Goal: Transaction & Acquisition: Purchase product/service

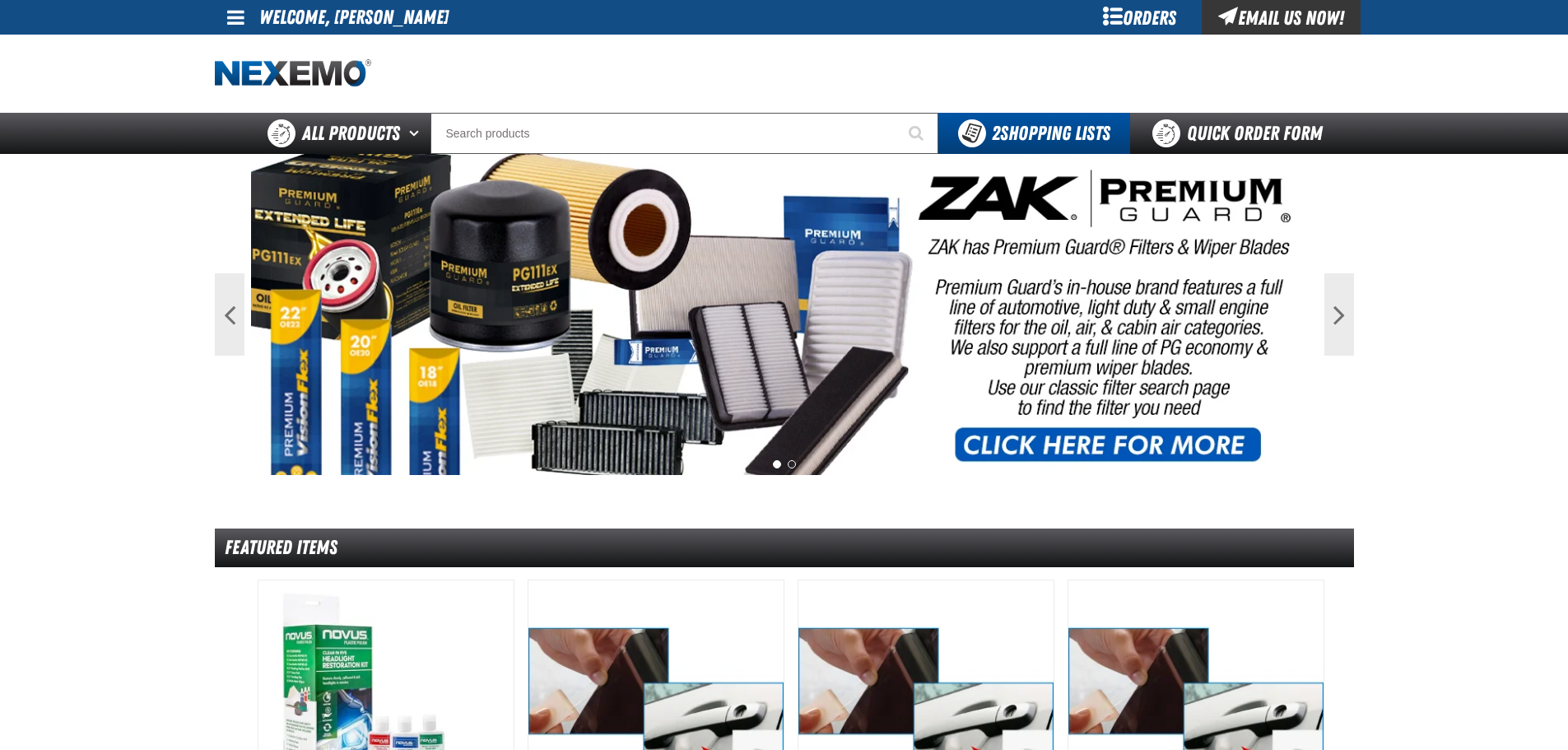
click at [1133, 10] on div "Orders" at bounding box center [1140, 17] width 124 height 35
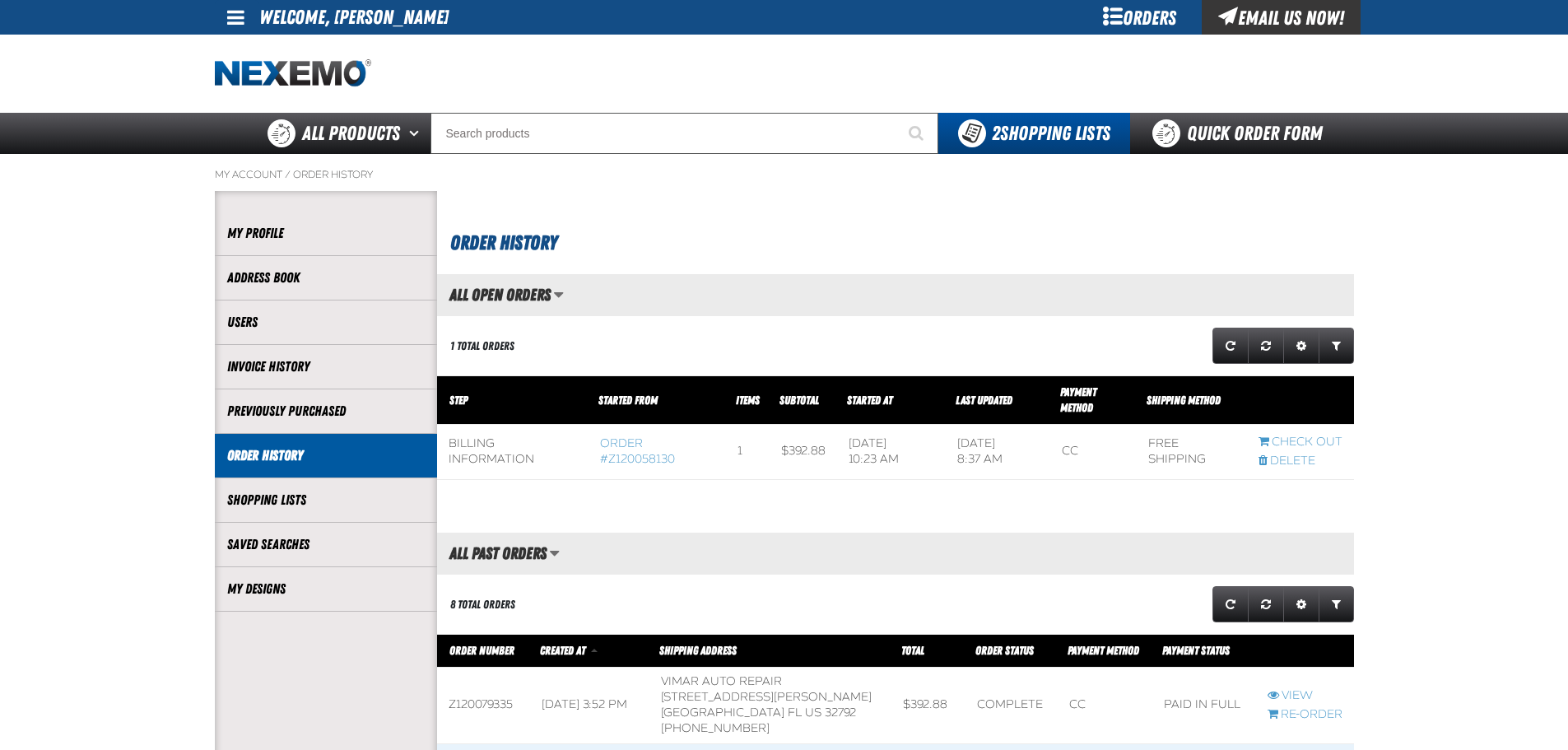
scroll to position [1, 1]
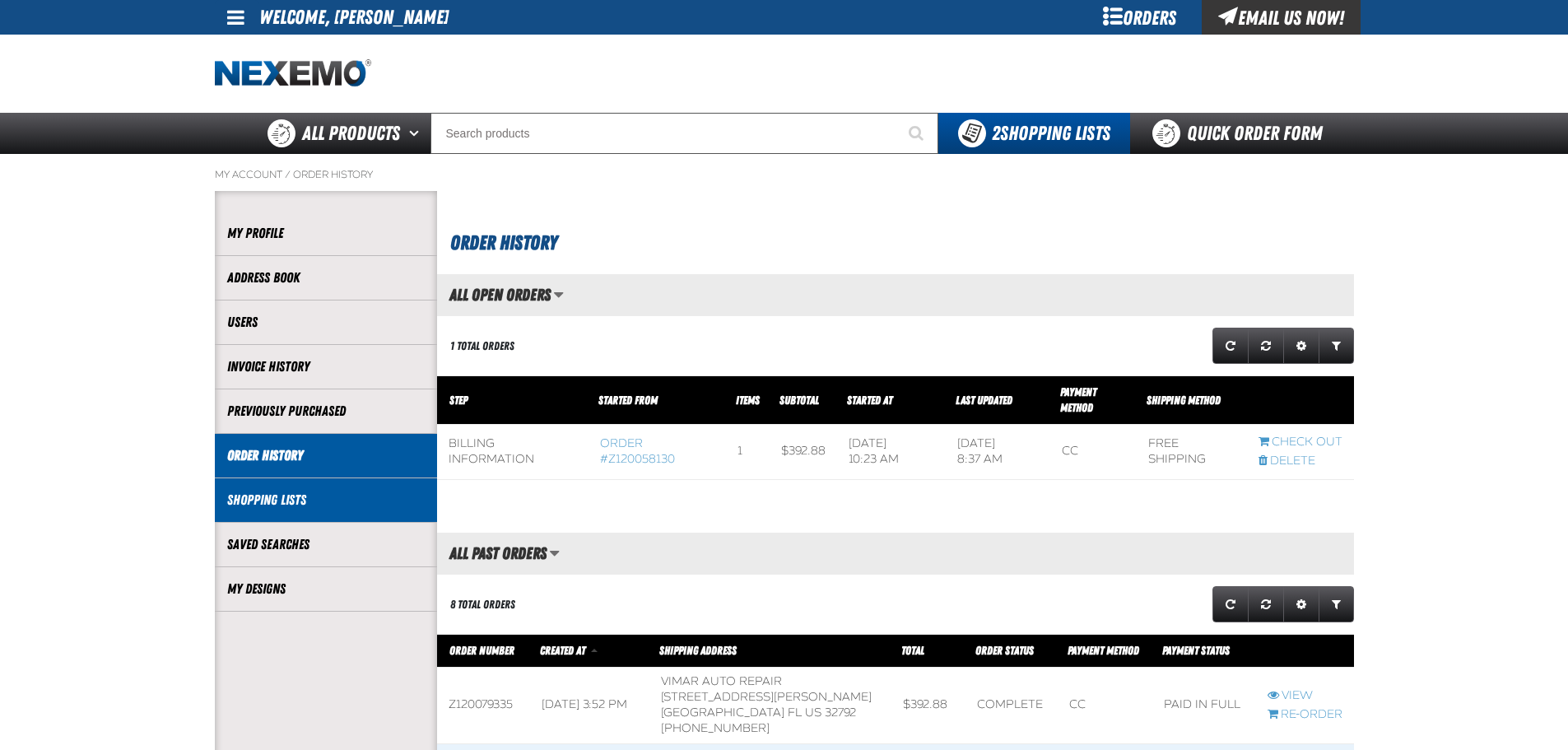
click at [303, 494] on link "Shopping Lists" at bounding box center [326, 500] width 198 height 19
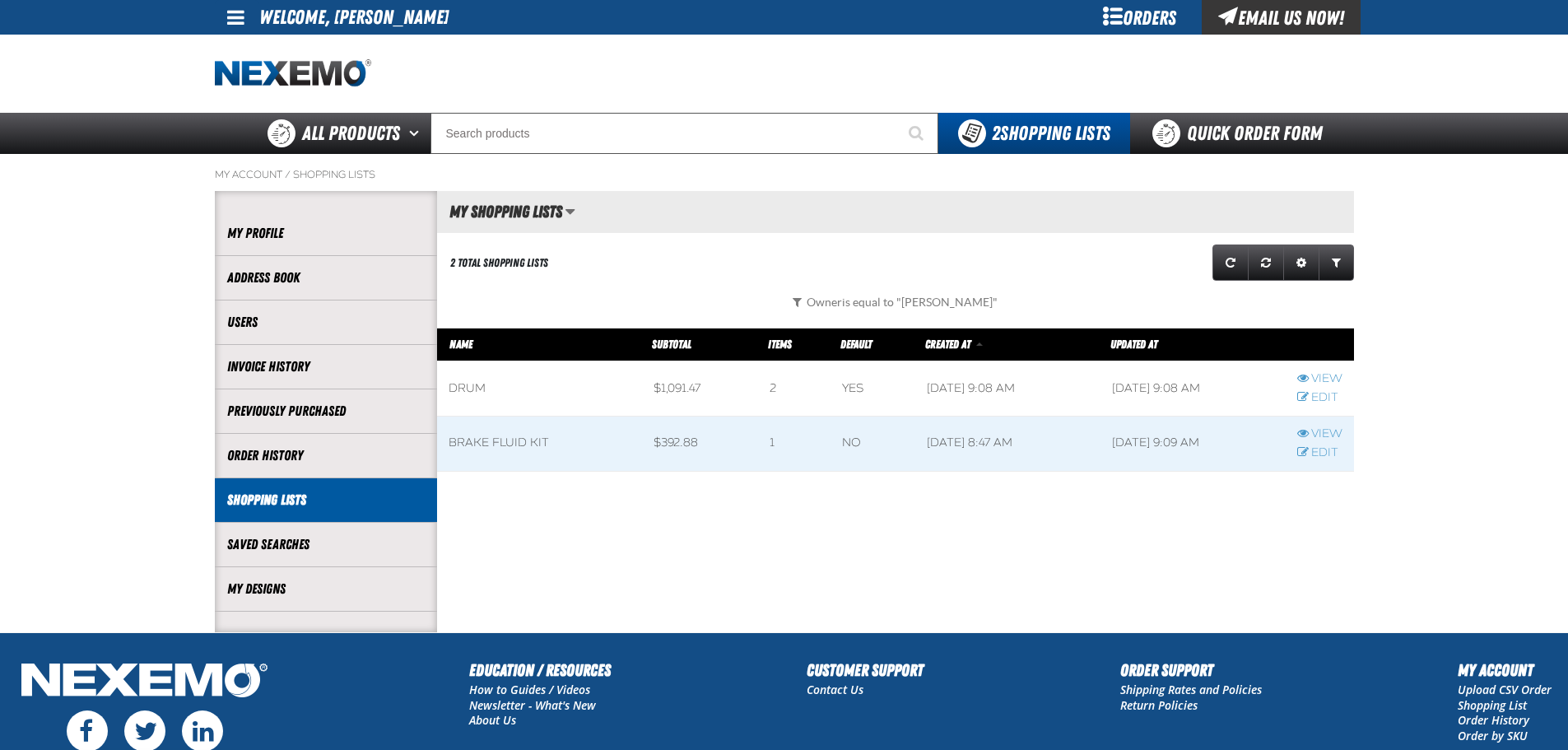
scroll to position [1, 1]
click at [578, 395] on span at bounding box center [539, 389] width 205 height 54
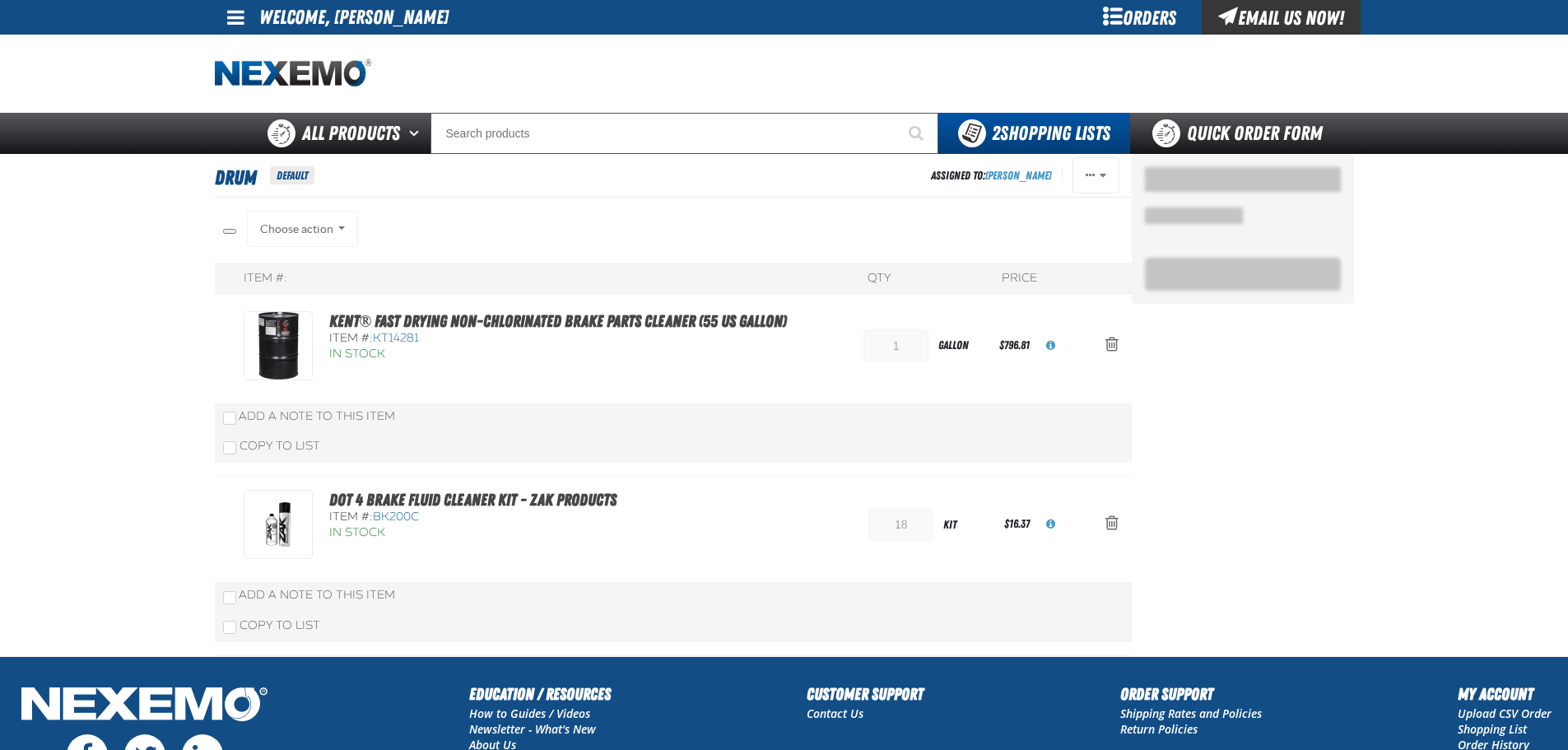
click at [496, 401] on div "Kent® Fast Drying Non-Chlorinated Brake Parts Cleaner (55 US gallon) Item #: KT…" at bounding box center [673, 388] width 917 height 179
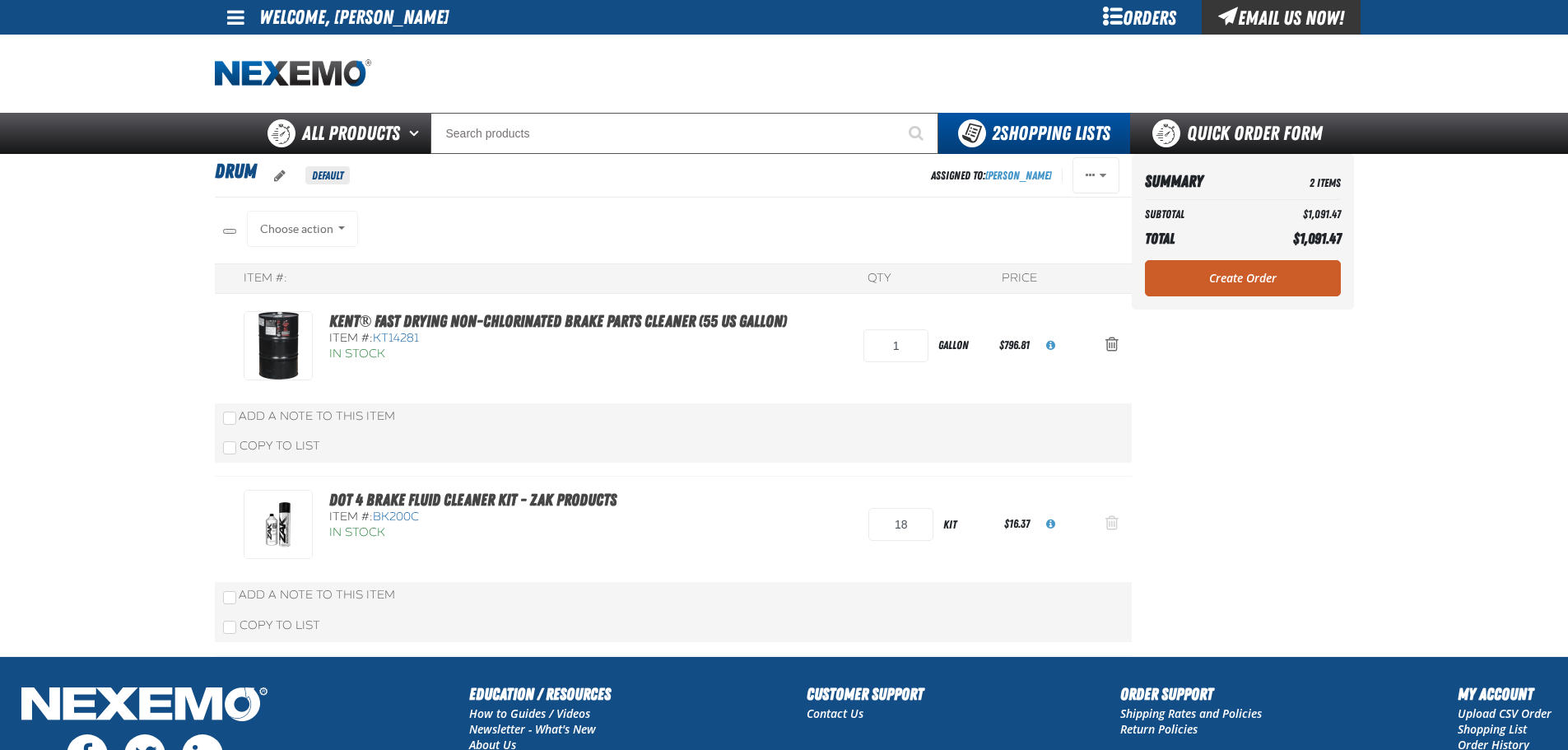
click at [1116, 520] on span "oro.shoppinglist.remove_item.aria_label" at bounding box center [1112, 523] width 13 height 17
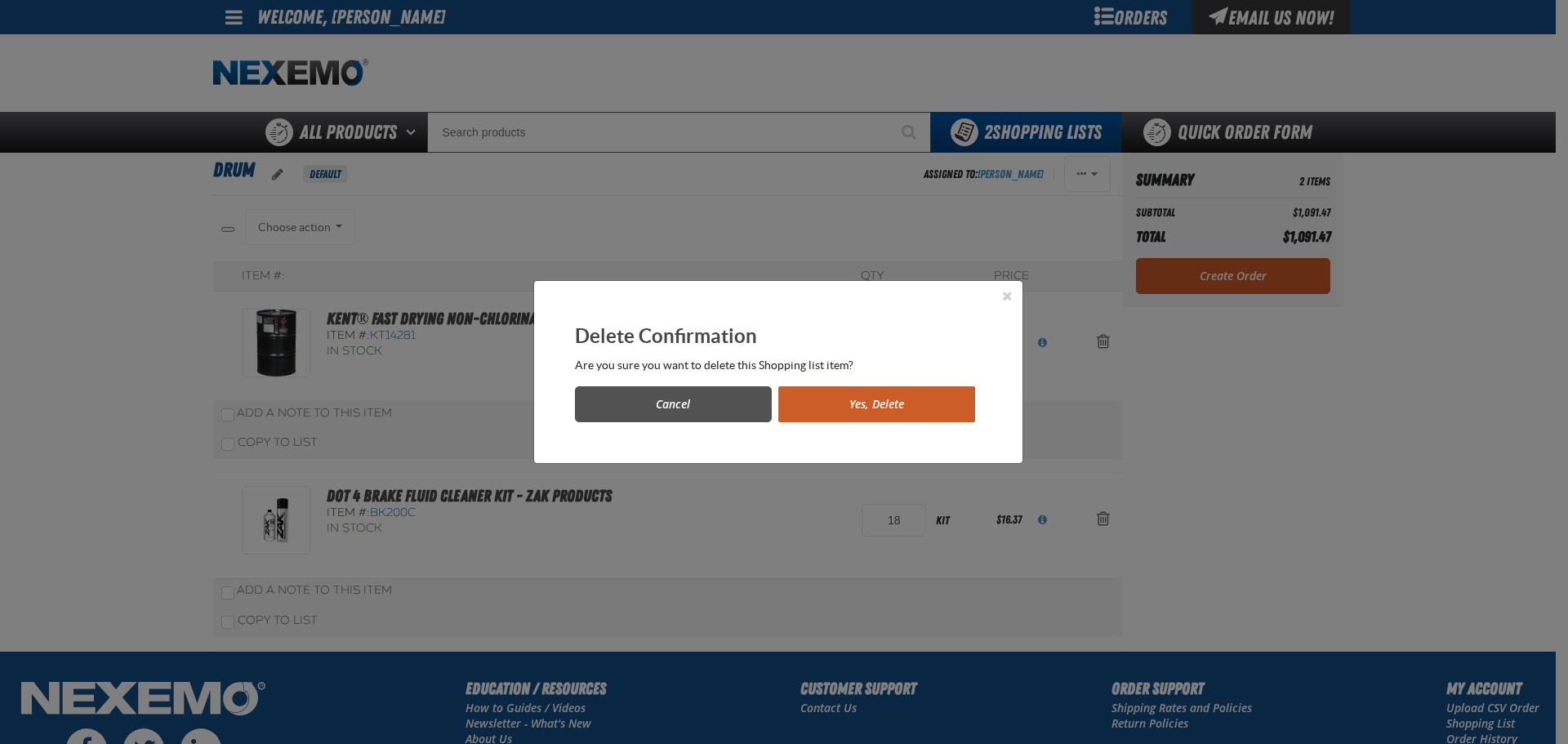
click at [708, 419] on button "Cancel" at bounding box center [673, 404] width 197 height 36
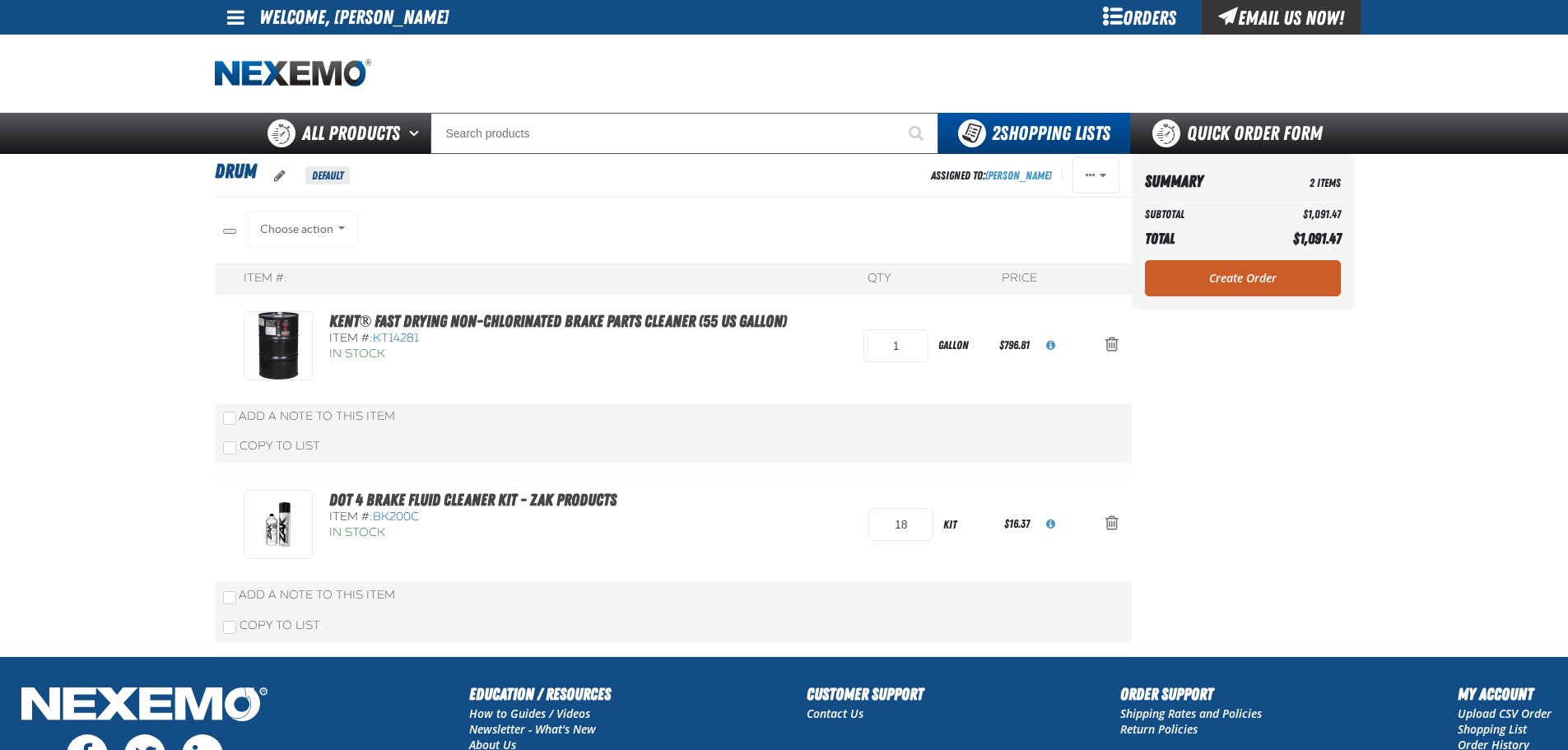
click at [312, 241] on div "Choose action Add to Brake Fluid Kit Create New Shopping List" at bounding box center [303, 229] width 112 height 37
click at [319, 217] on div "Choose action Add to Brake Fluid Kit Create New Shopping List" at bounding box center [303, 229] width 112 height 37
click at [335, 226] on div "Choose action Add to Brake Fluid Kit Create New Shopping List" at bounding box center [303, 229] width 112 height 37
click at [341, 230] on div "Choose action Add to Brake Fluid Kit Create New Shopping List" at bounding box center [303, 229] width 112 height 37
click at [1116, 529] on span "oro.shoppinglist.remove_item.aria_label" at bounding box center [1112, 523] width 13 height 17
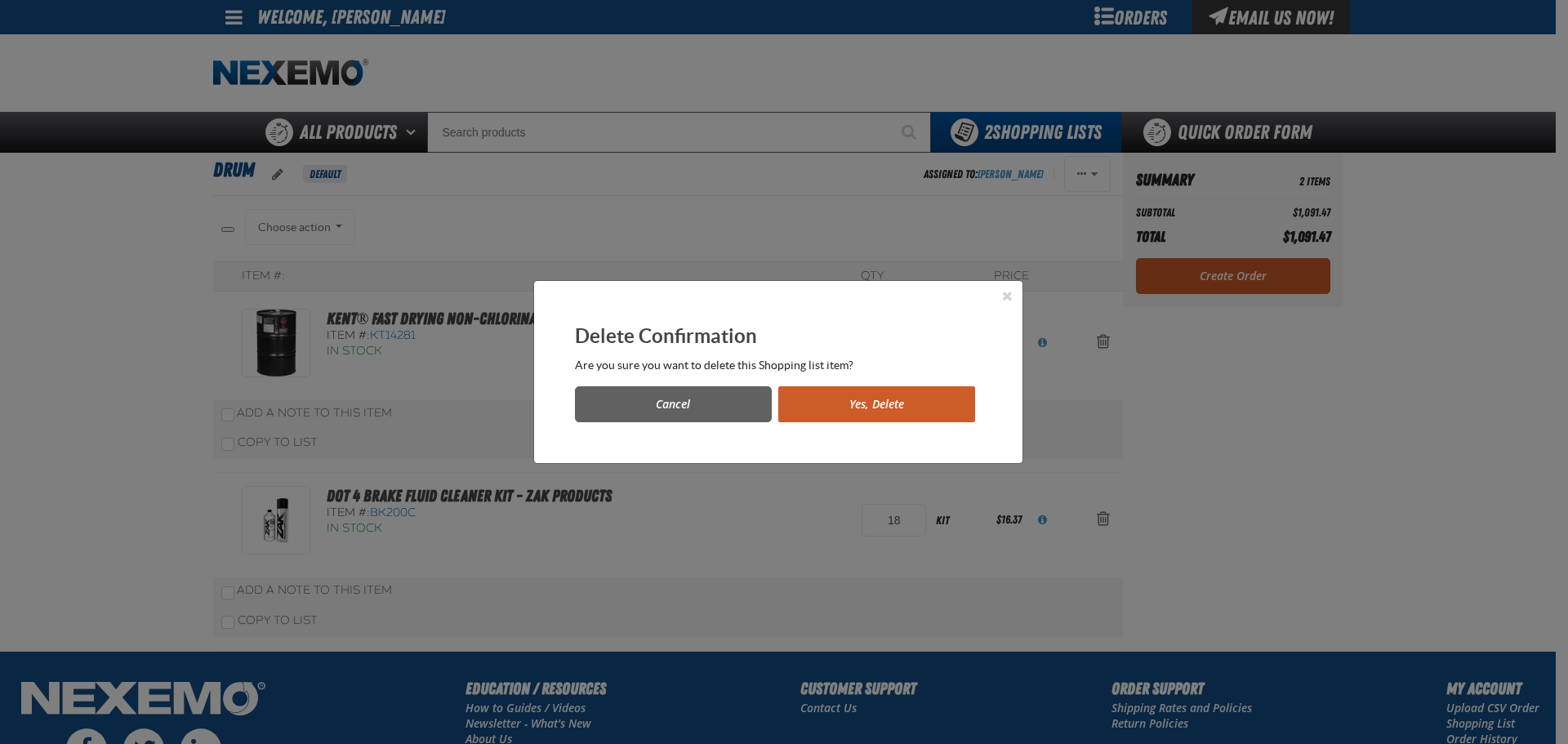
click at [855, 401] on button "Yes, Delete" at bounding box center [877, 404] width 197 height 36
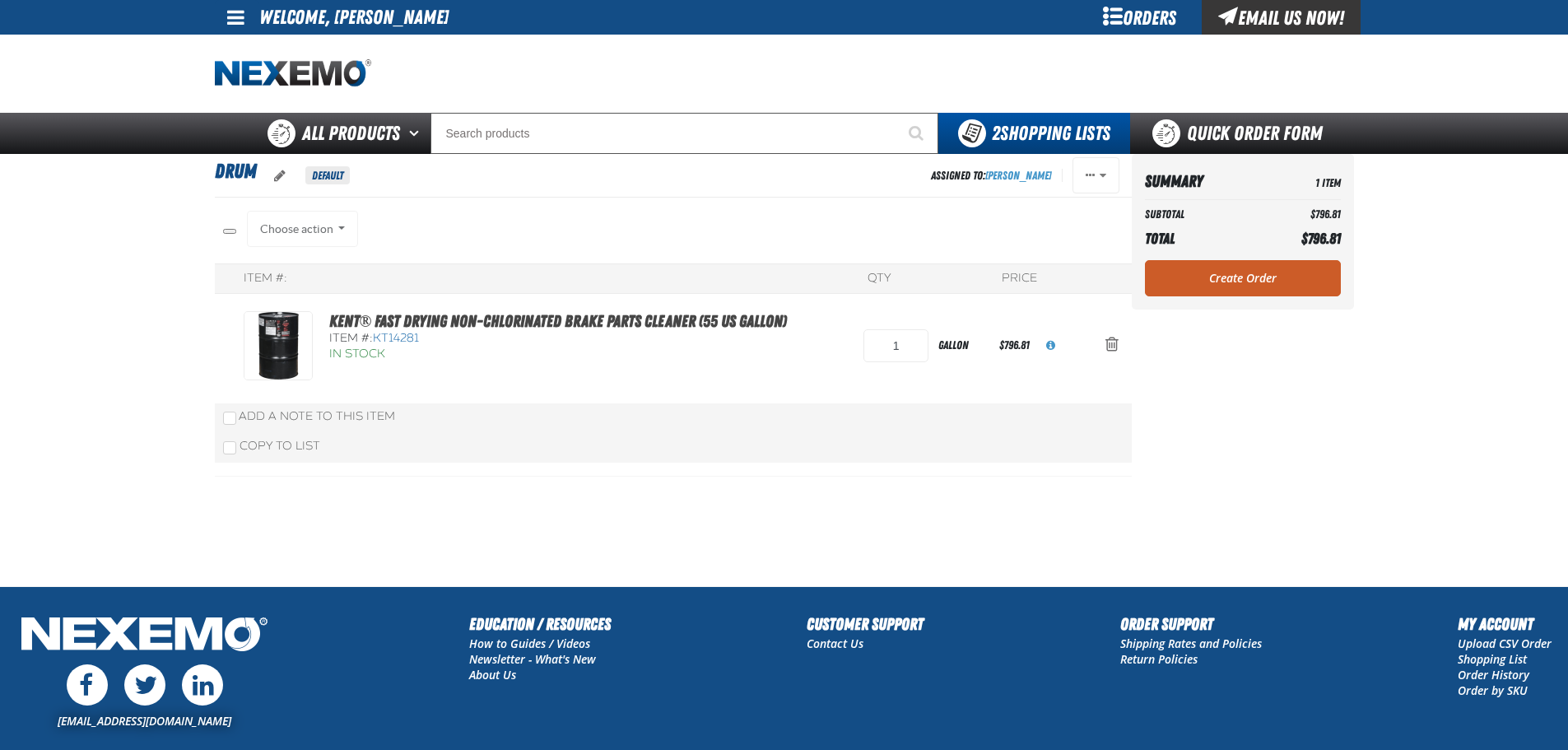
click at [261, 319] on div "Kent® Fast Drying Non-Chlorinated Brake Parts Cleaner (55 US gallon) Item #: KT…" at bounding box center [524, 336] width 561 height 51
click at [1291, 275] on link "Create Order" at bounding box center [1243, 279] width 196 height 37
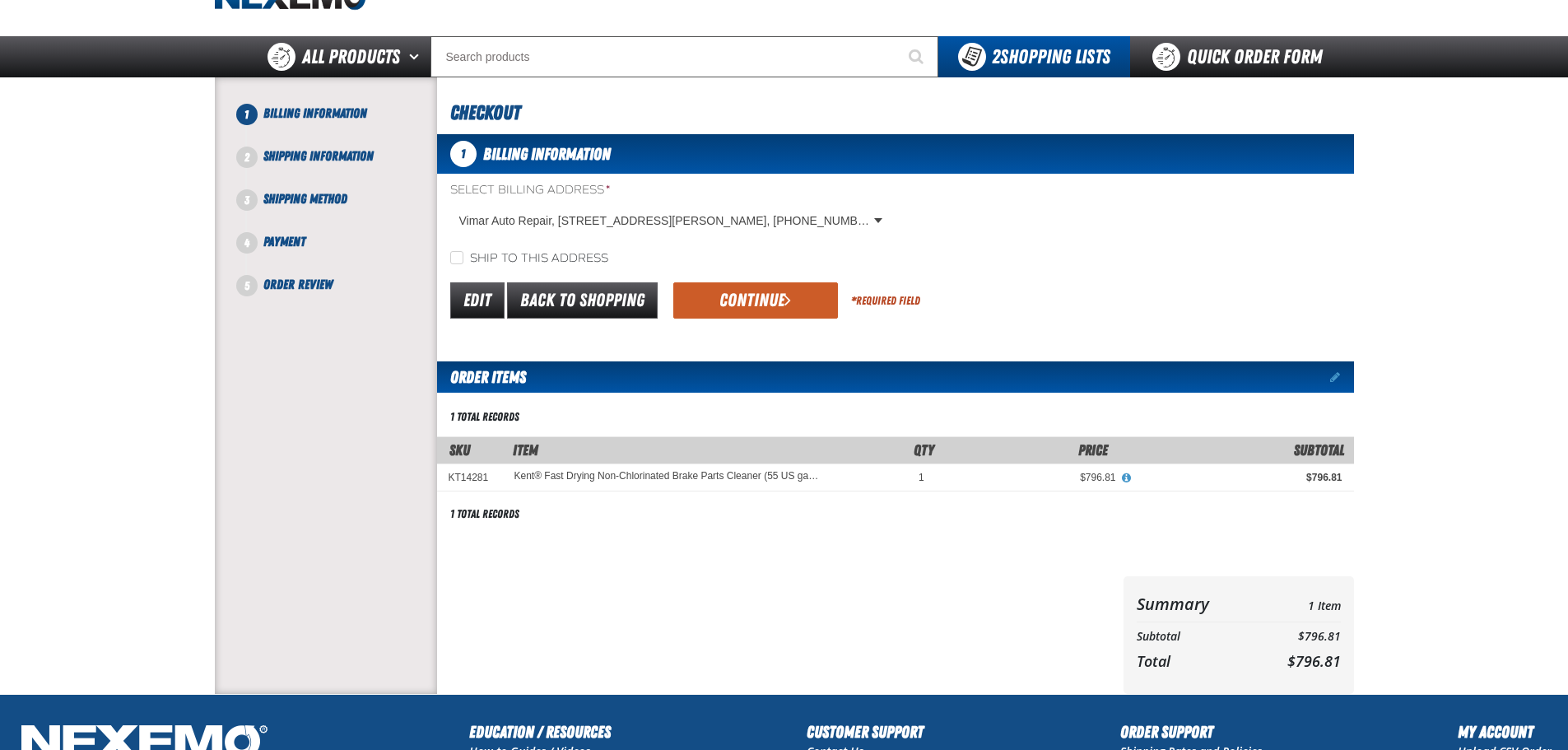
scroll to position [48, 0]
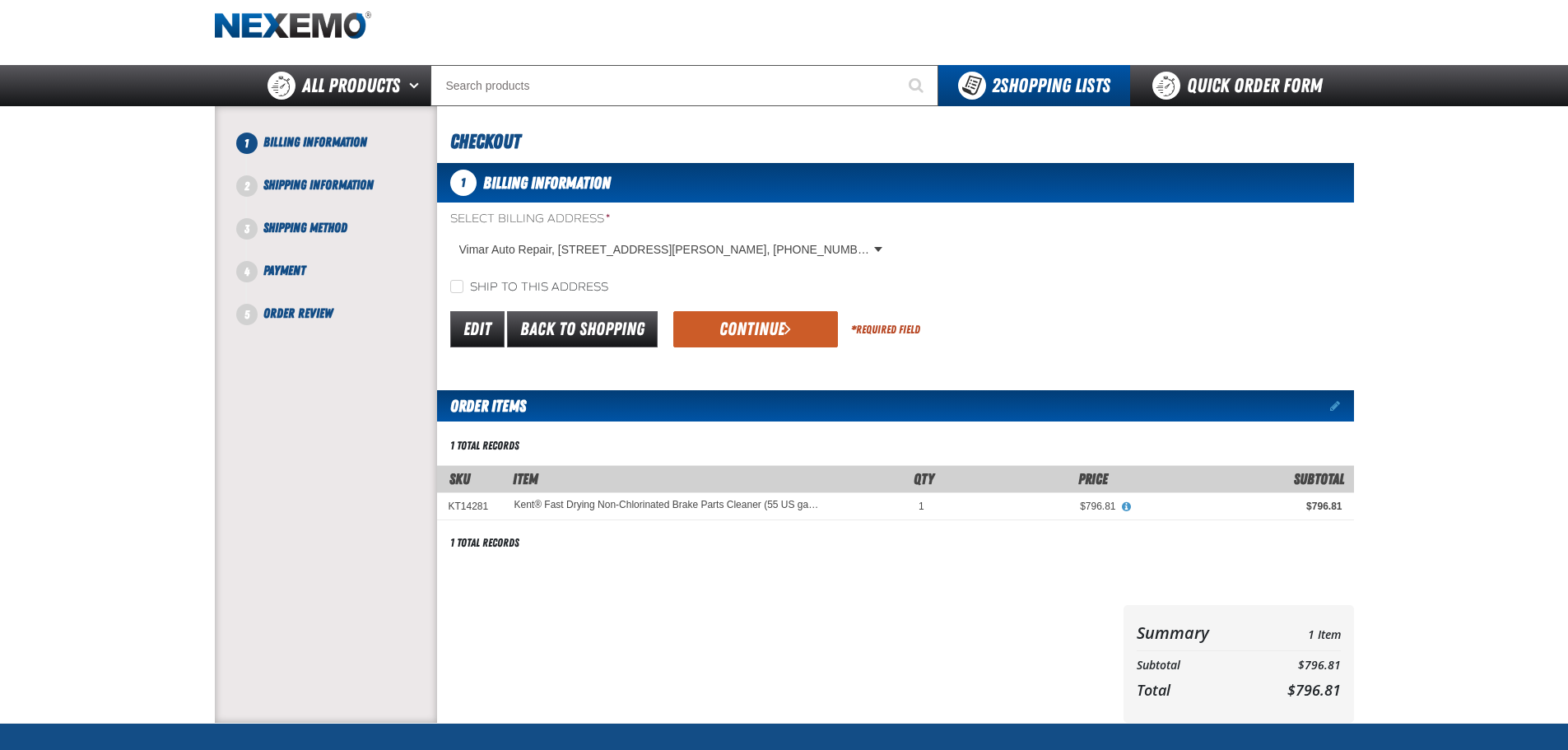
drag, startPoint x: 759, startPoint y: 342, endPoint x: 545, endPoint y: 293, distance: 219.5
click at [628, 285] on form "Select Billing Address * Vimar Auto Repair, [STREET_ADDRESS][PERSON_NAME], [PHO…" at bounding box center [896, 280] width 917 height 140
click at [545, 285] on label "Ship to this address" at bounding box center [529, 287] width 158 height 16
click at [463, 285] on input "Ship to this address" at bounding box center [456, 286] width 13 height 13
checkbox input "true"
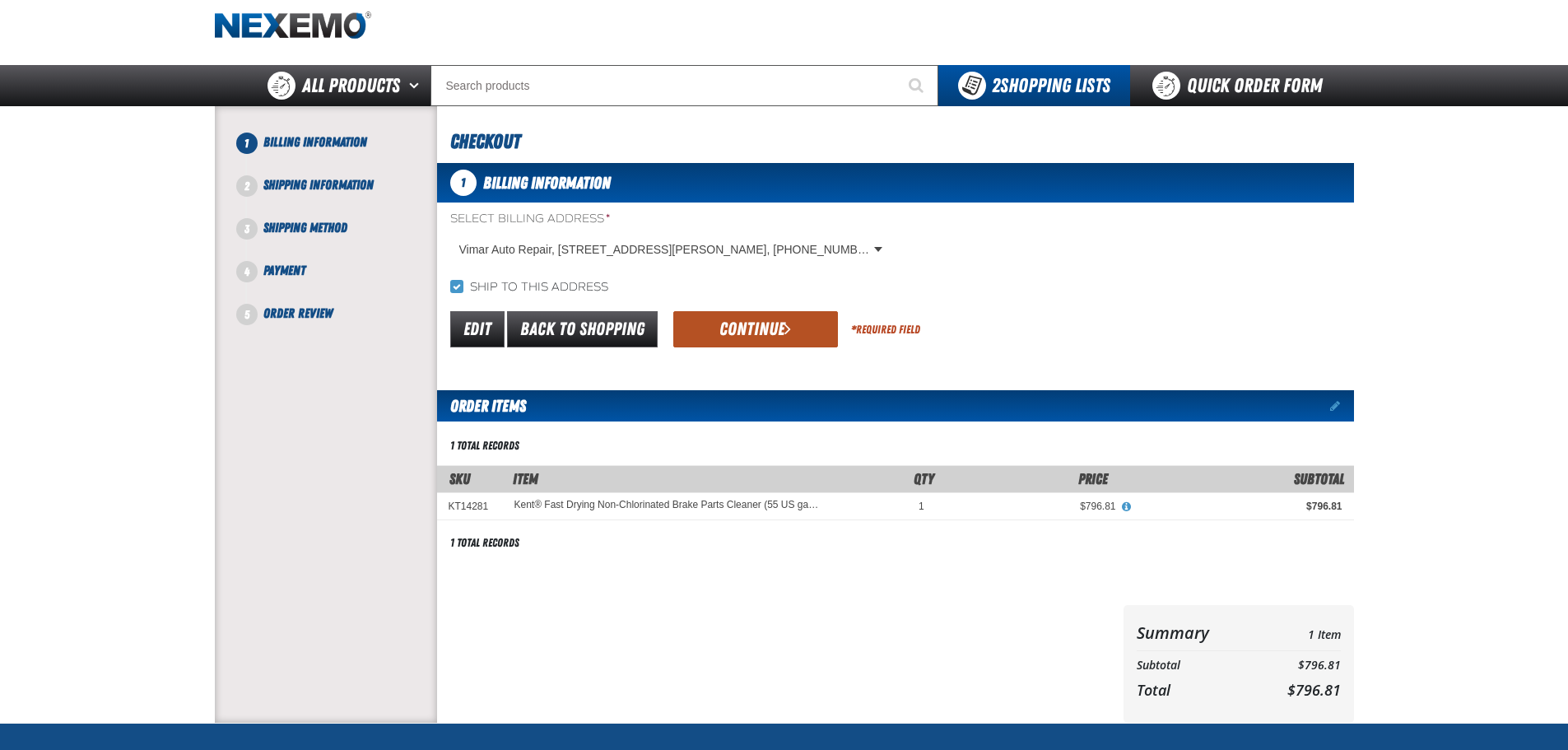
click at [790, 328] on button "Continue" at bounding box center [755, 329] width 165 height 37
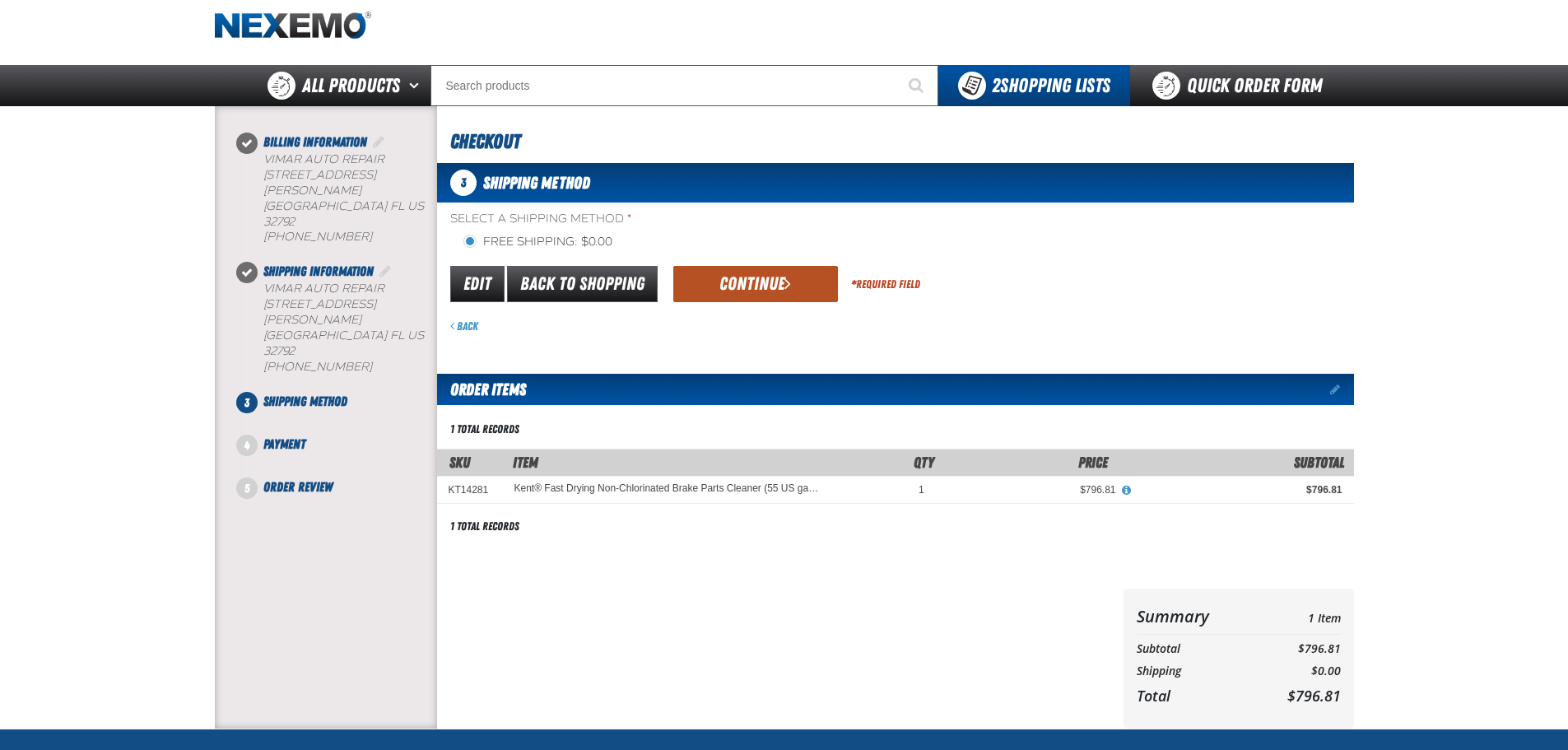
click at [775, 302] on button "Continue" at bounding box center [755, 284] width 165 height 37
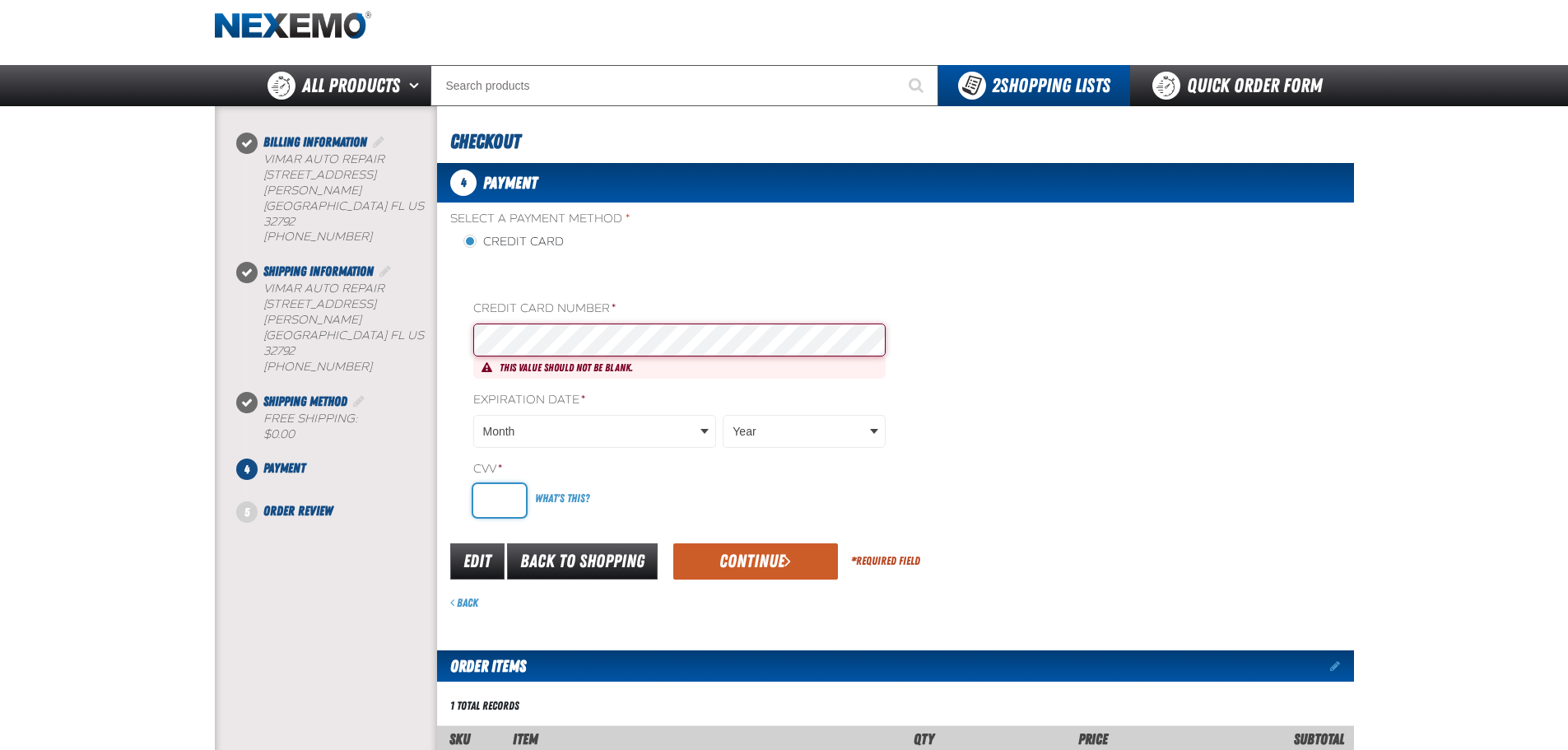
type input "0344"
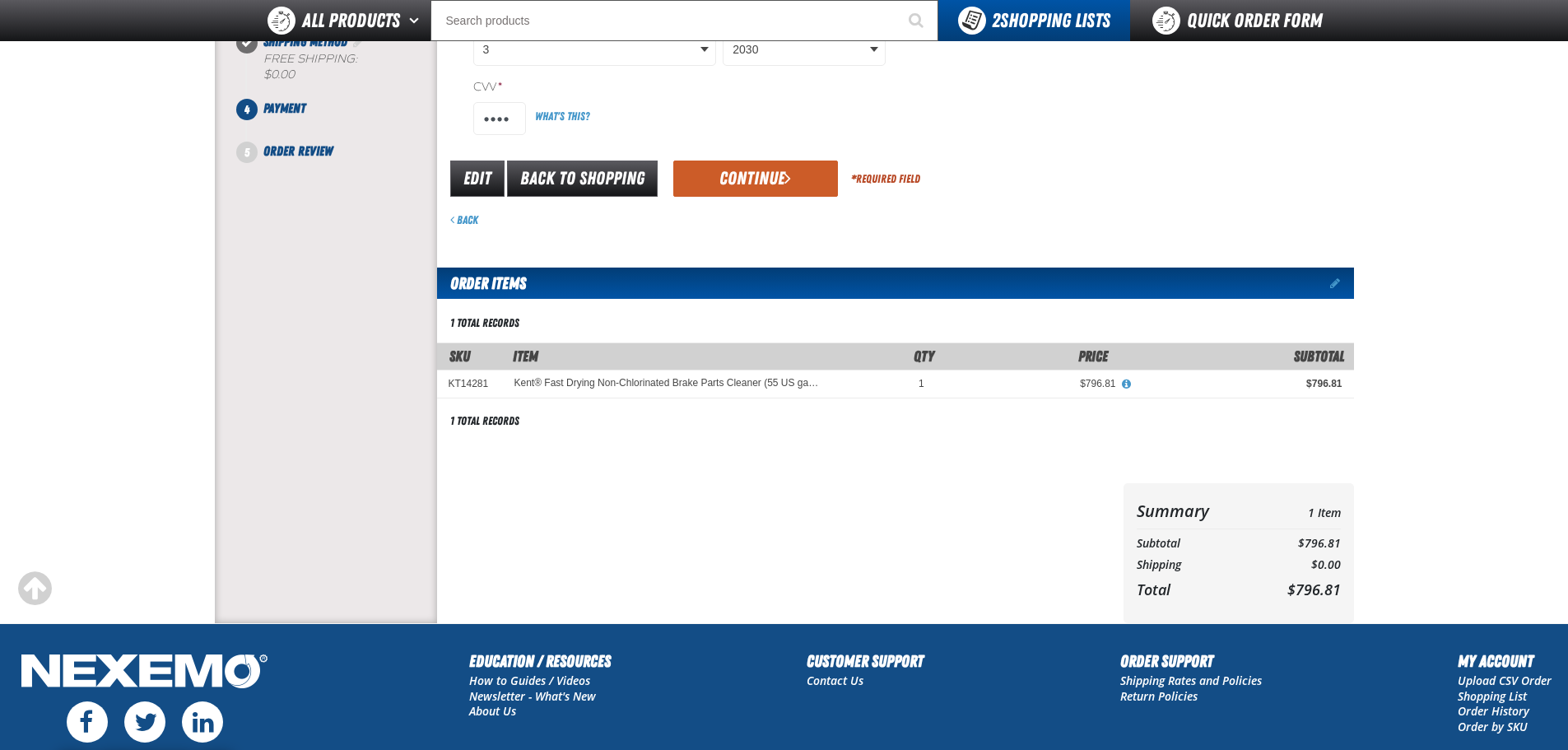
scroll to position [377, 0]
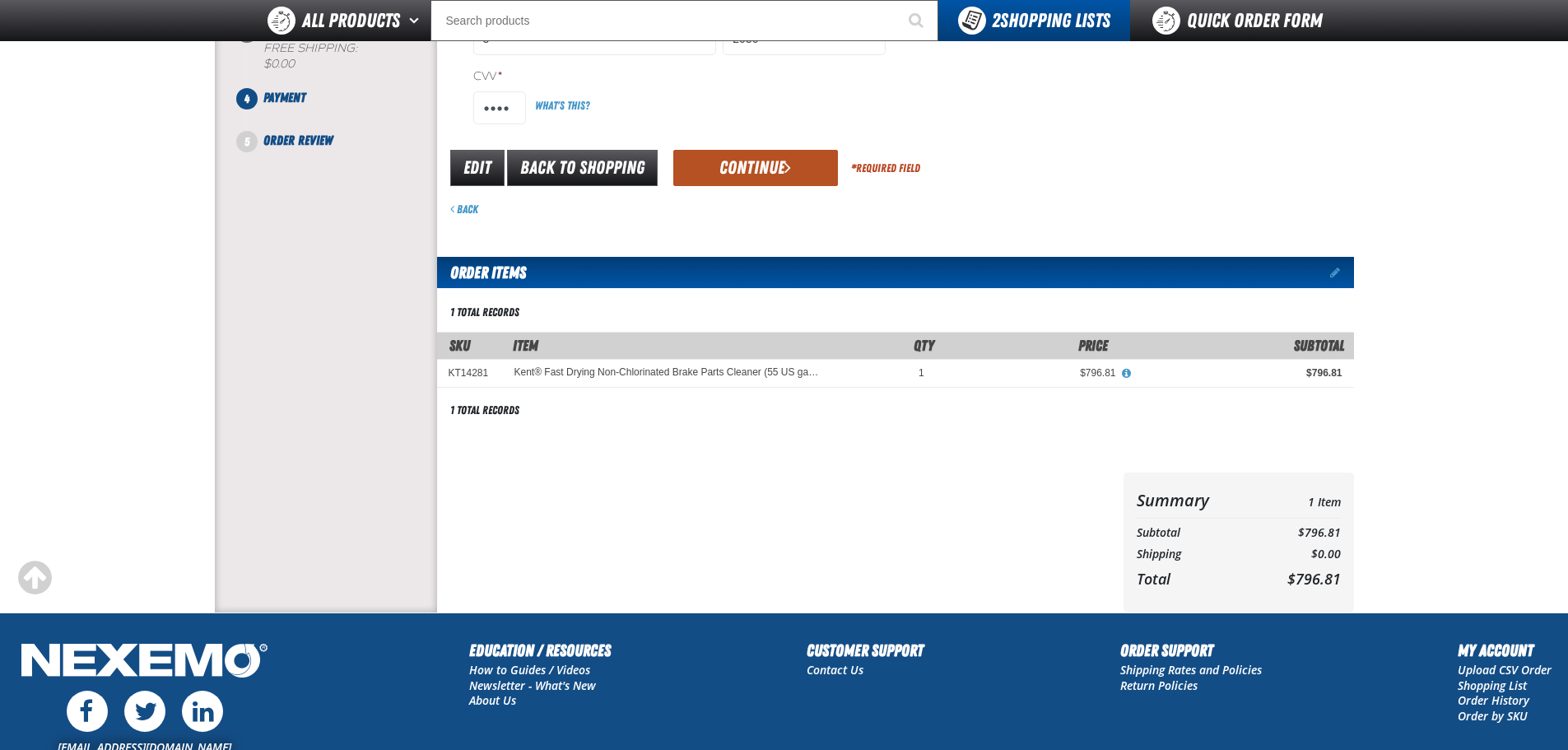
click at [739, 172] on button "Continue" at bounding box center [755, 168] width 165 height 37
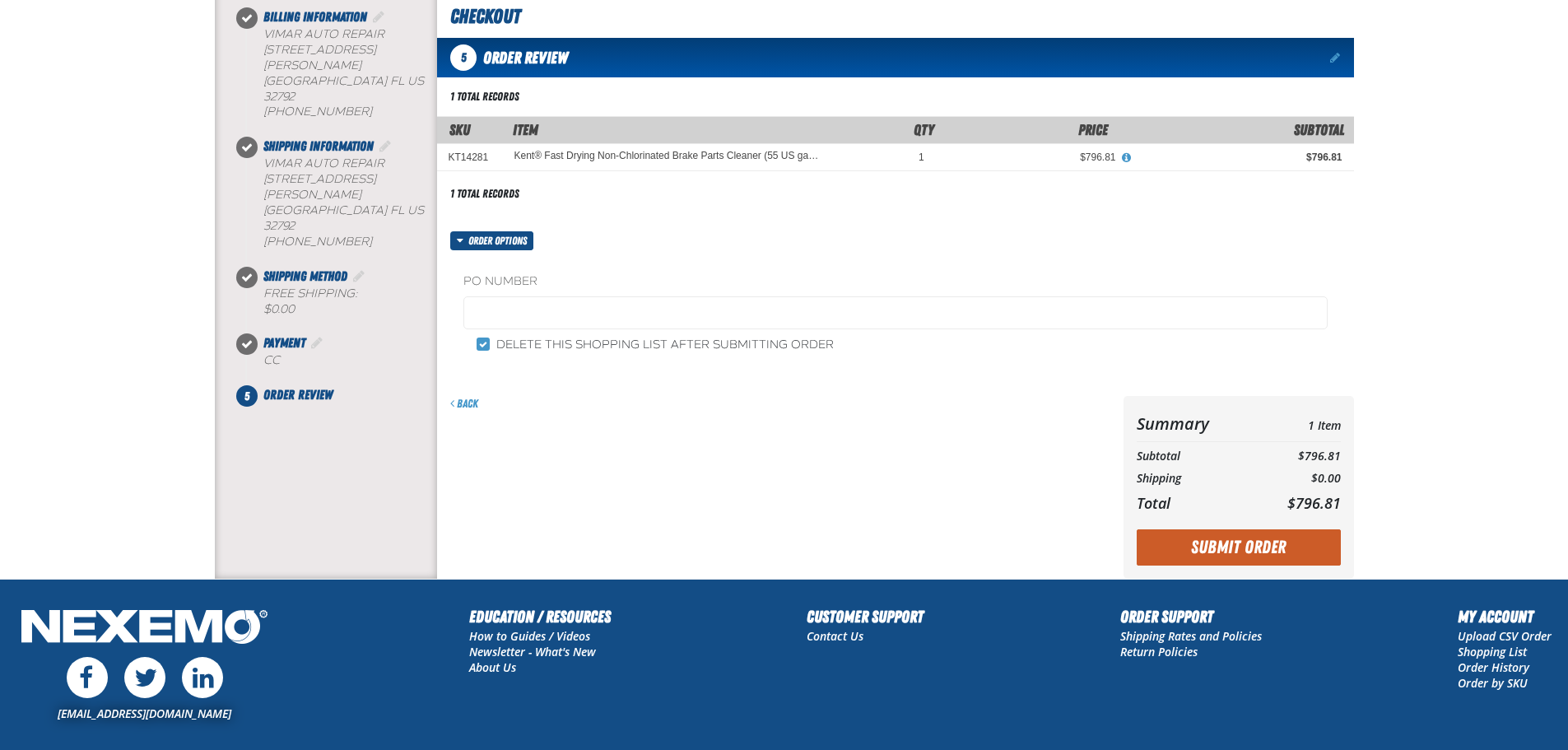
scroll to position [88, 0]
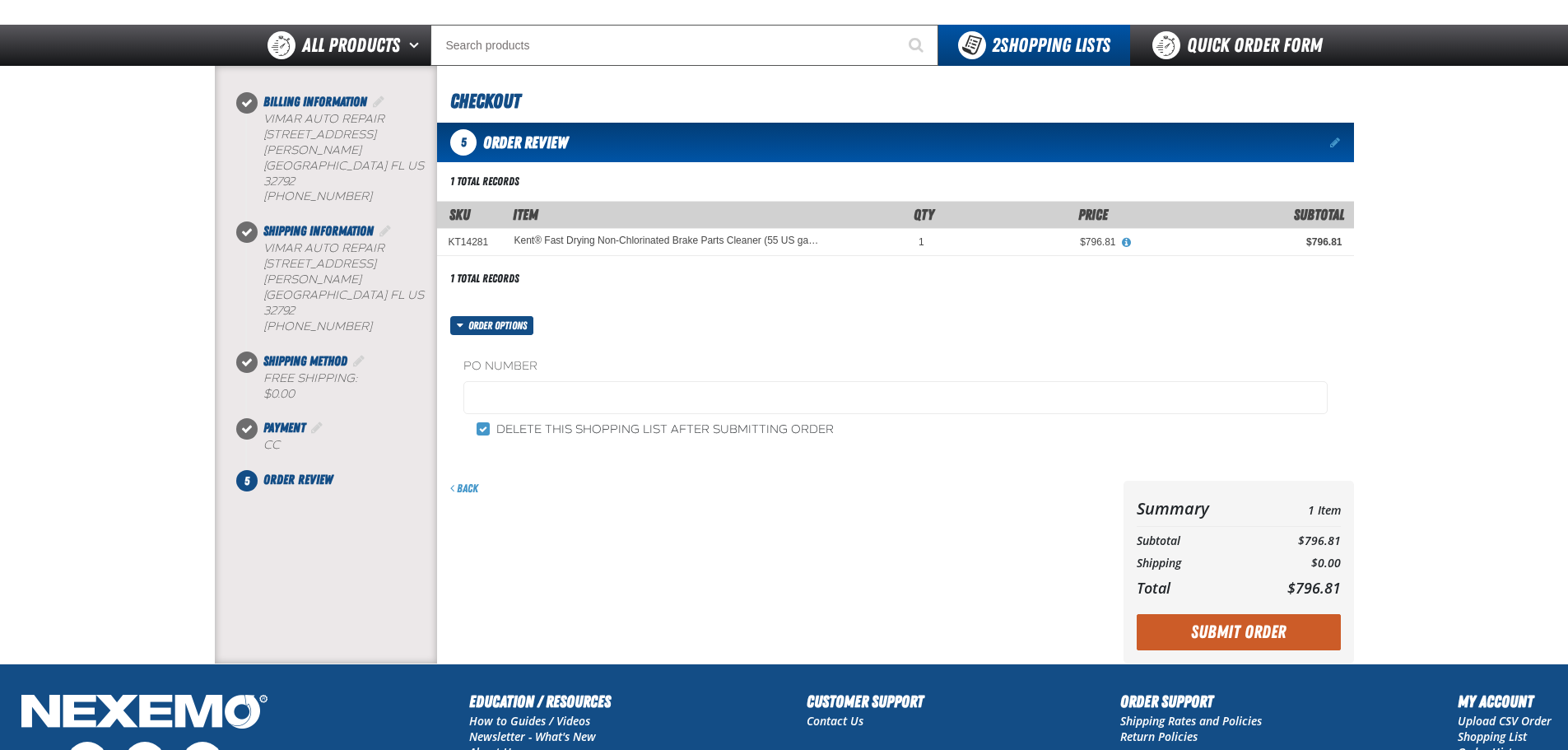
click at [472, 323] on span "Order options" at bounding box center [501, 326] width 65 height 19
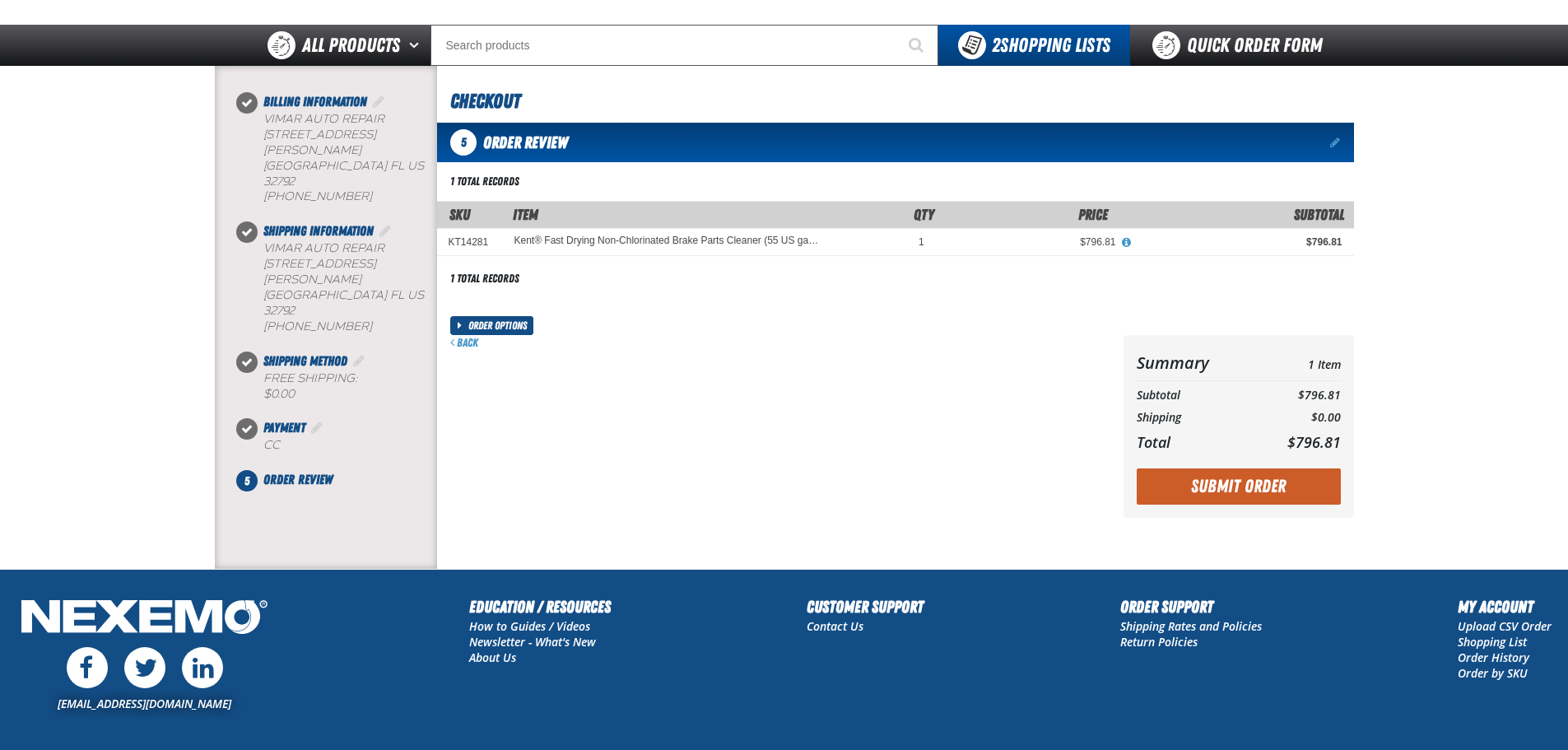
click at [472, 323] on span "Order options" at bounding box center [501, 326] width 65 height 19
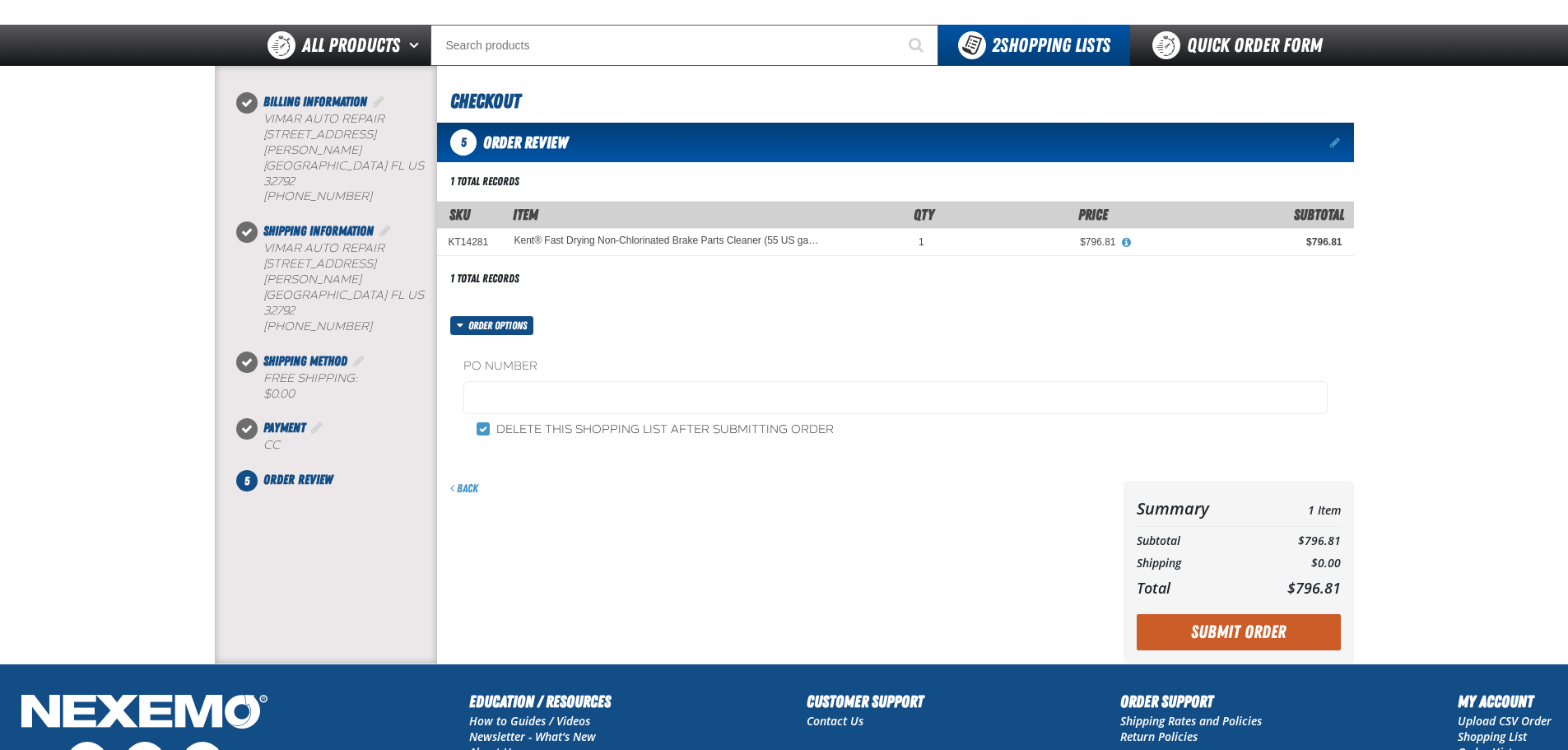
click at [1286, 657] on div "Summary 1 Item Subtotal $796.81 Shipping $0.00 Total $796.81 Loading..." at bounding box center [1239, 572] width 231 height 183
click at [1288, 639] on button "Submit Order" at bounding box center [1239, 632] width 204 height 37
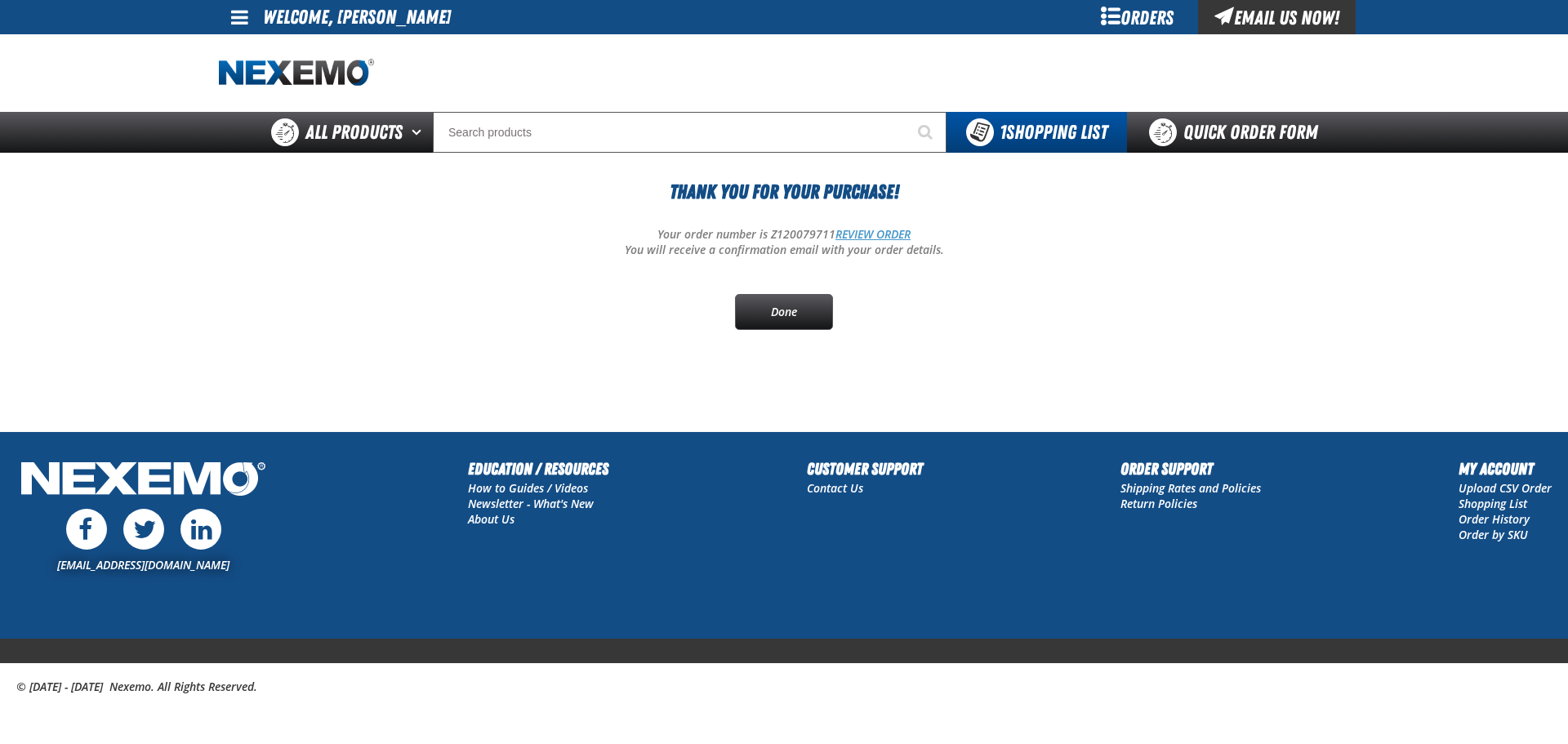
click at [903, 232] on link "REVIEW ORDER" at bounding box center [873, 234] width 75 height 16
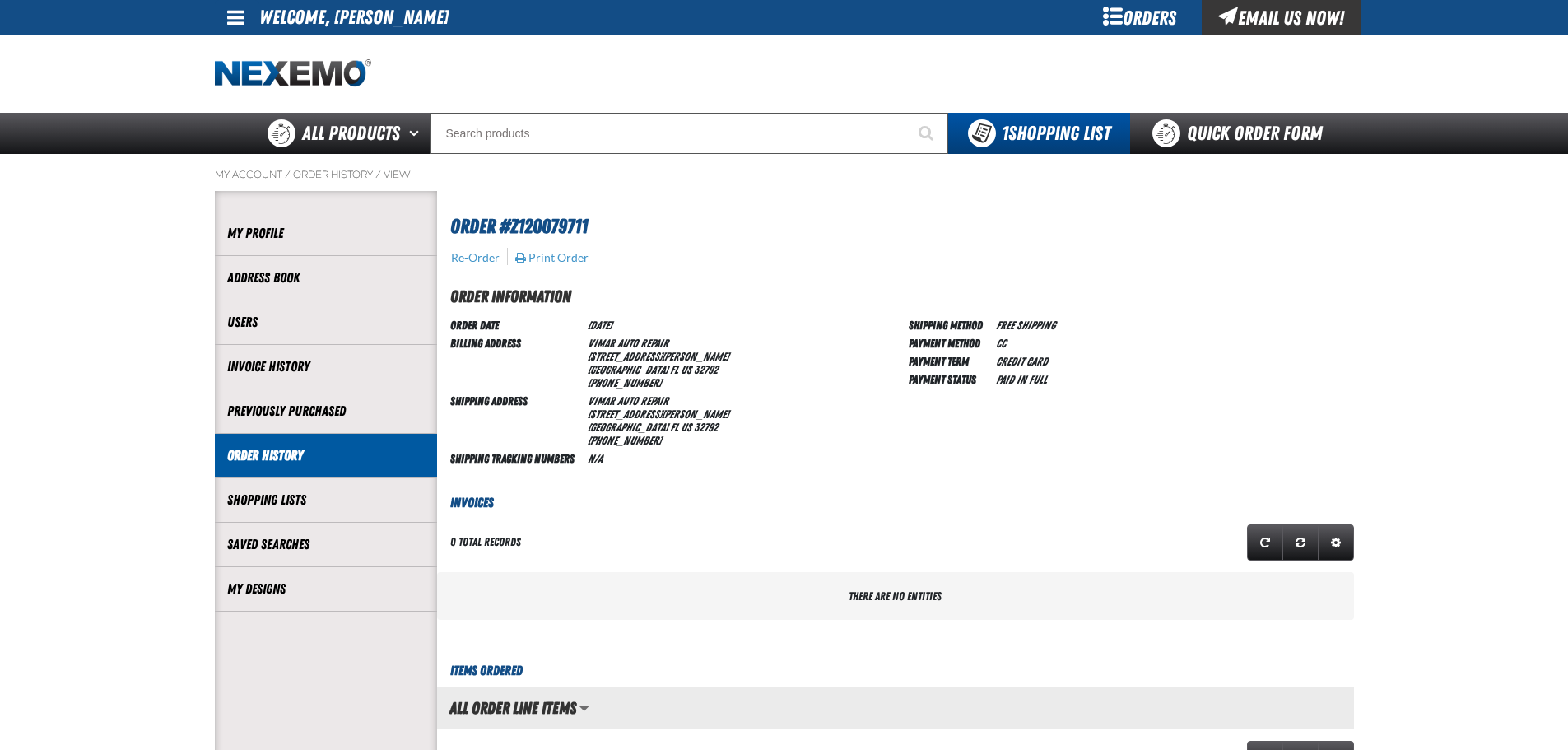
scroll to position [1, 1]
click at [571, 262] on button "Print Order" at bounding box center [552, 257] width 75 height 15
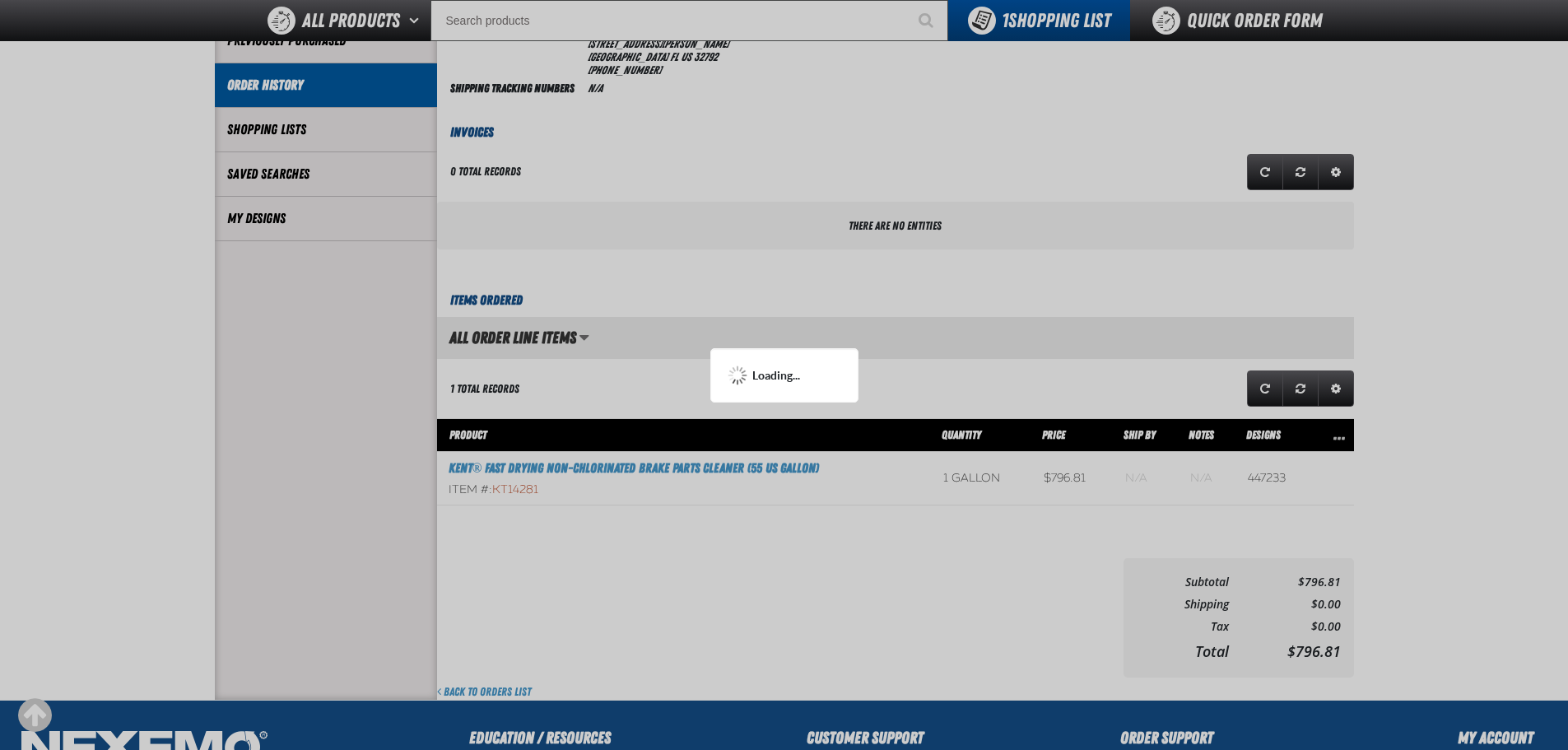
scroll to position [83, 0]
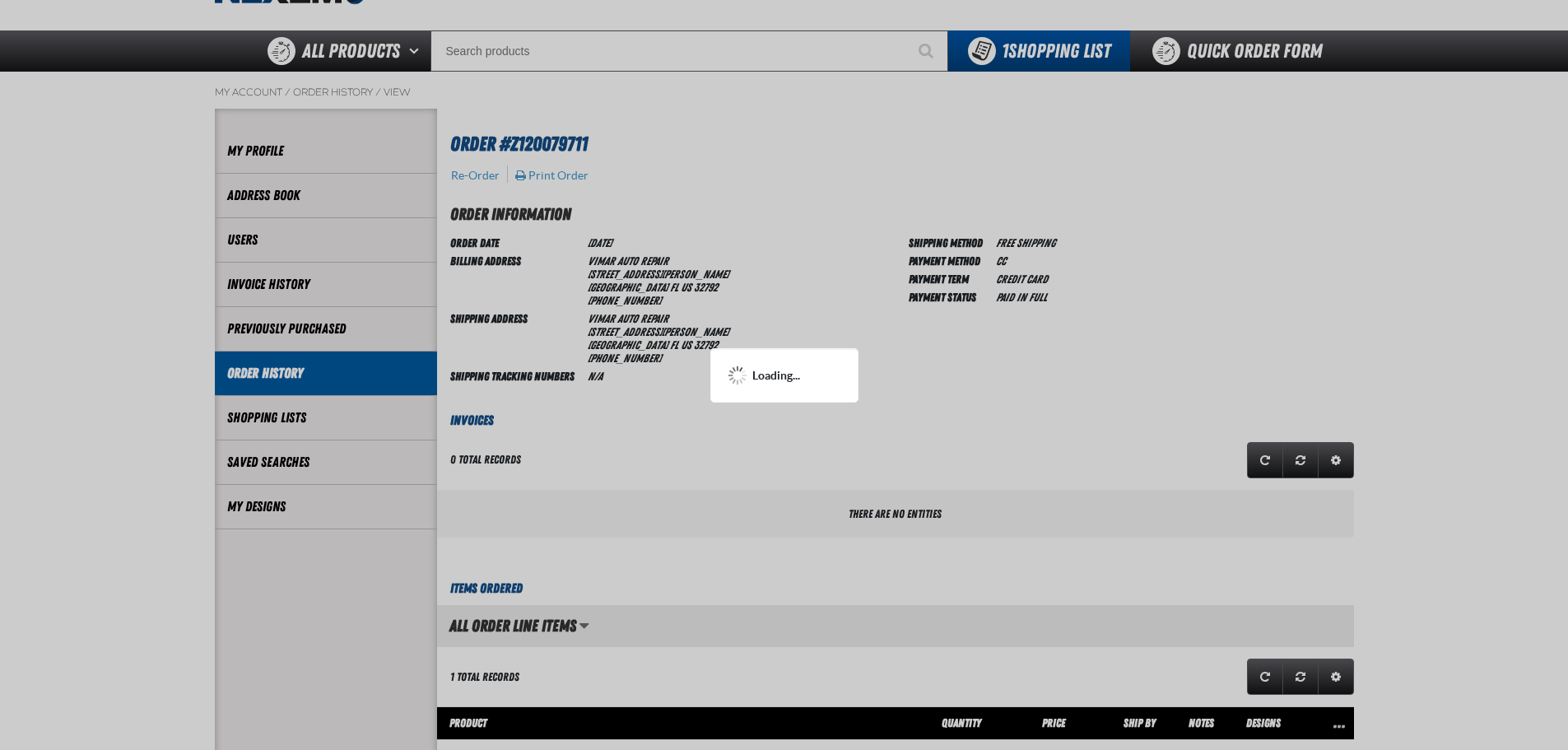
click at [564, 181] on div at bounding box center [784, 375] width 1568 height 750
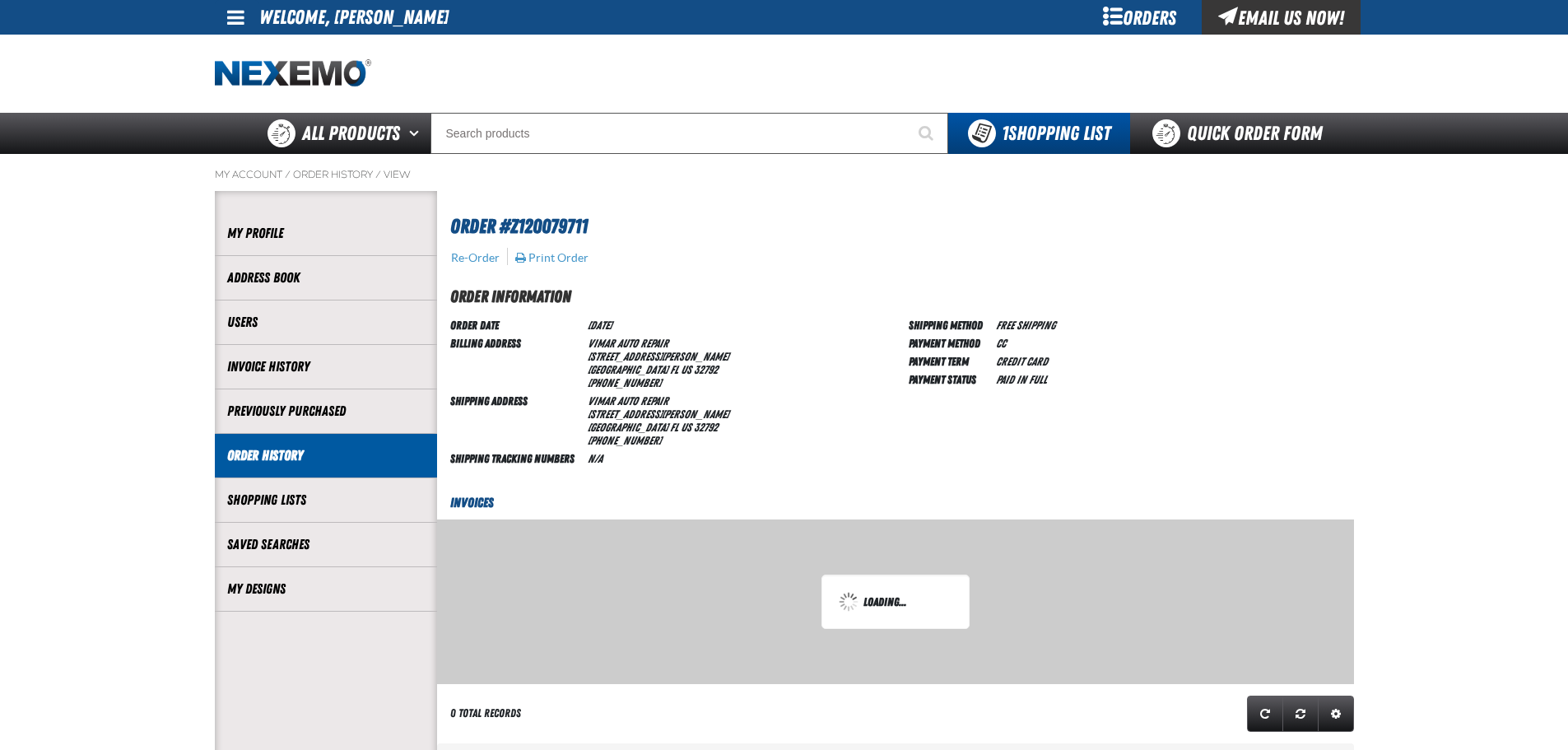
scroll to position [83, 0]
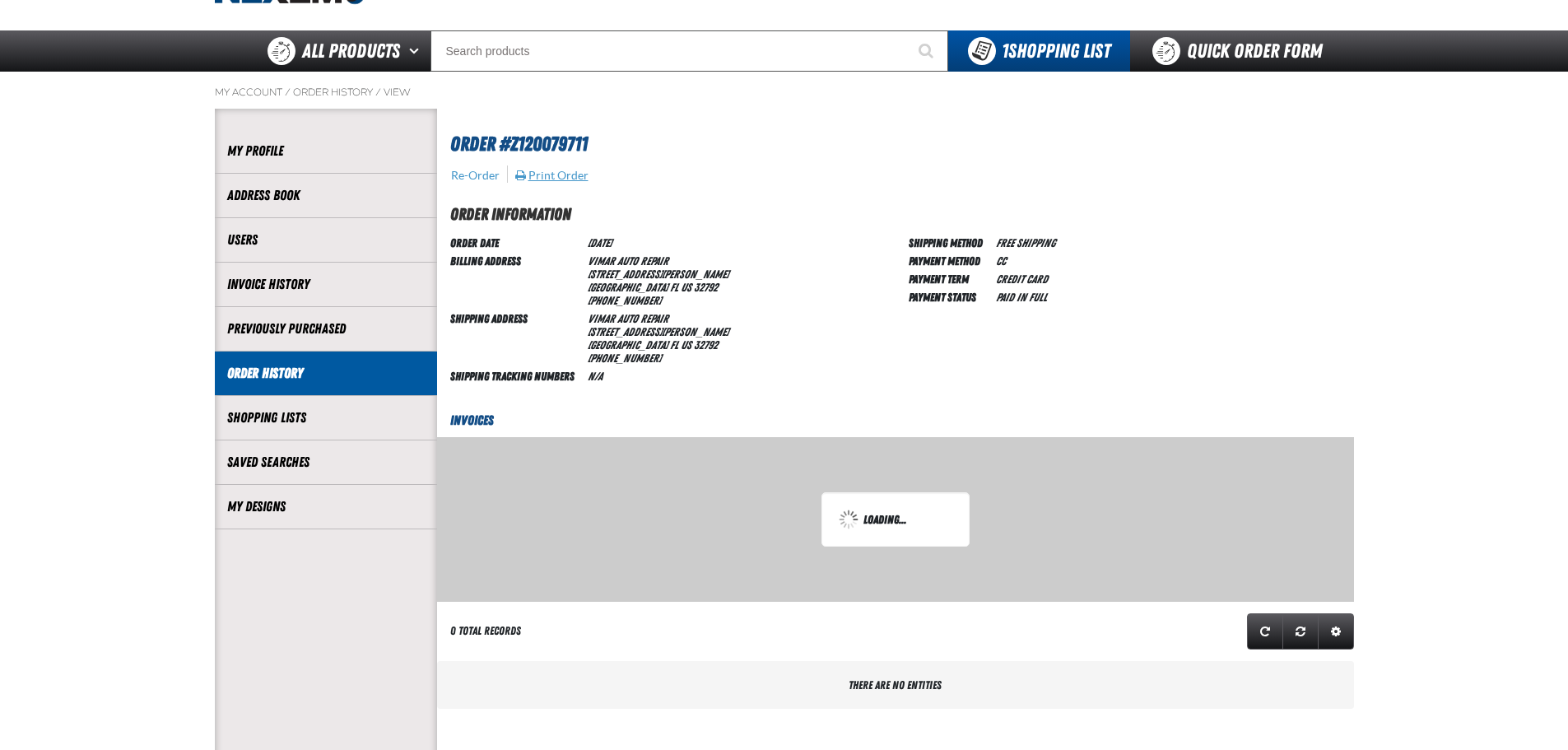
click at [562, 176] on button "Print Order" at bounding box center [552, 175] width 75 height 15
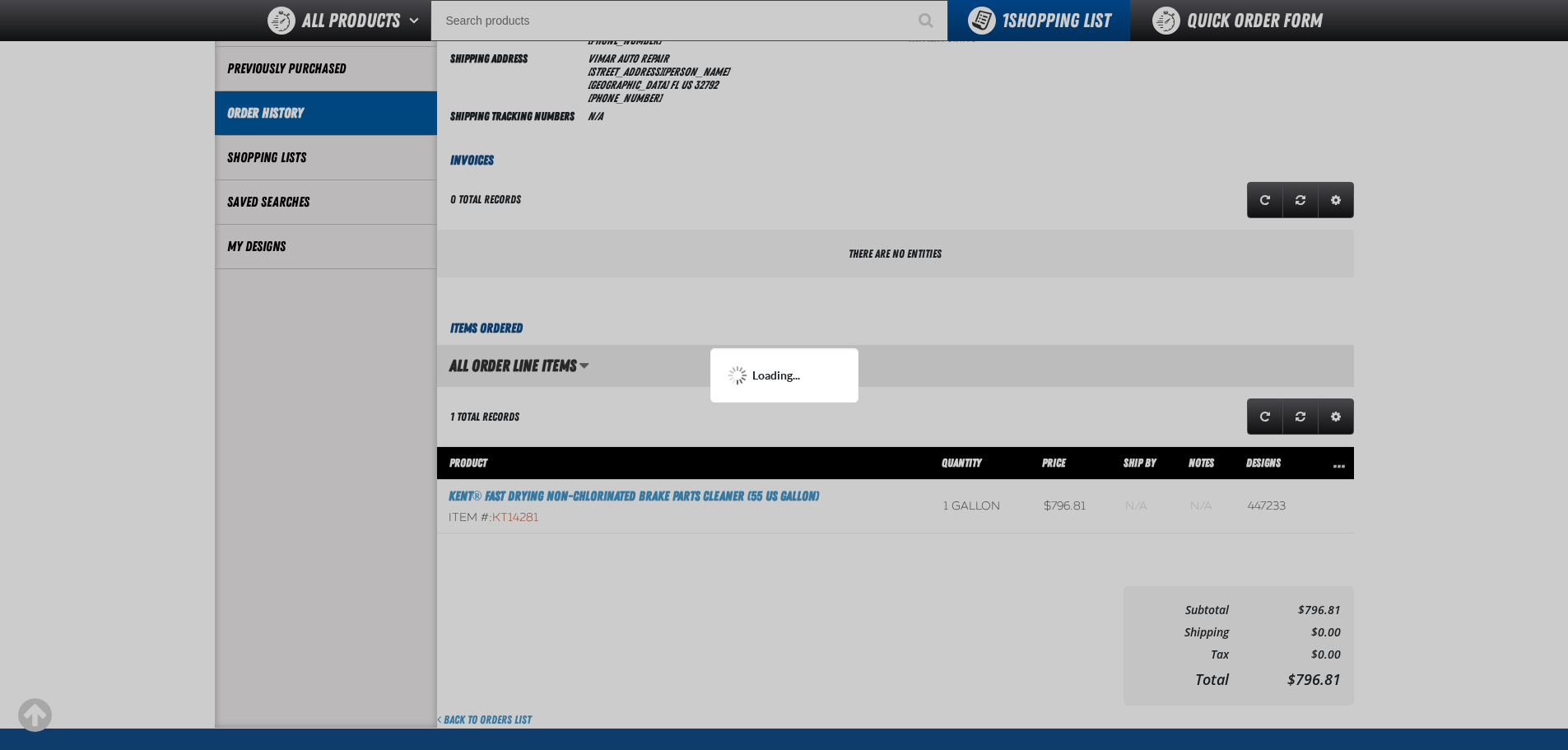
scroll to position [412, 0]
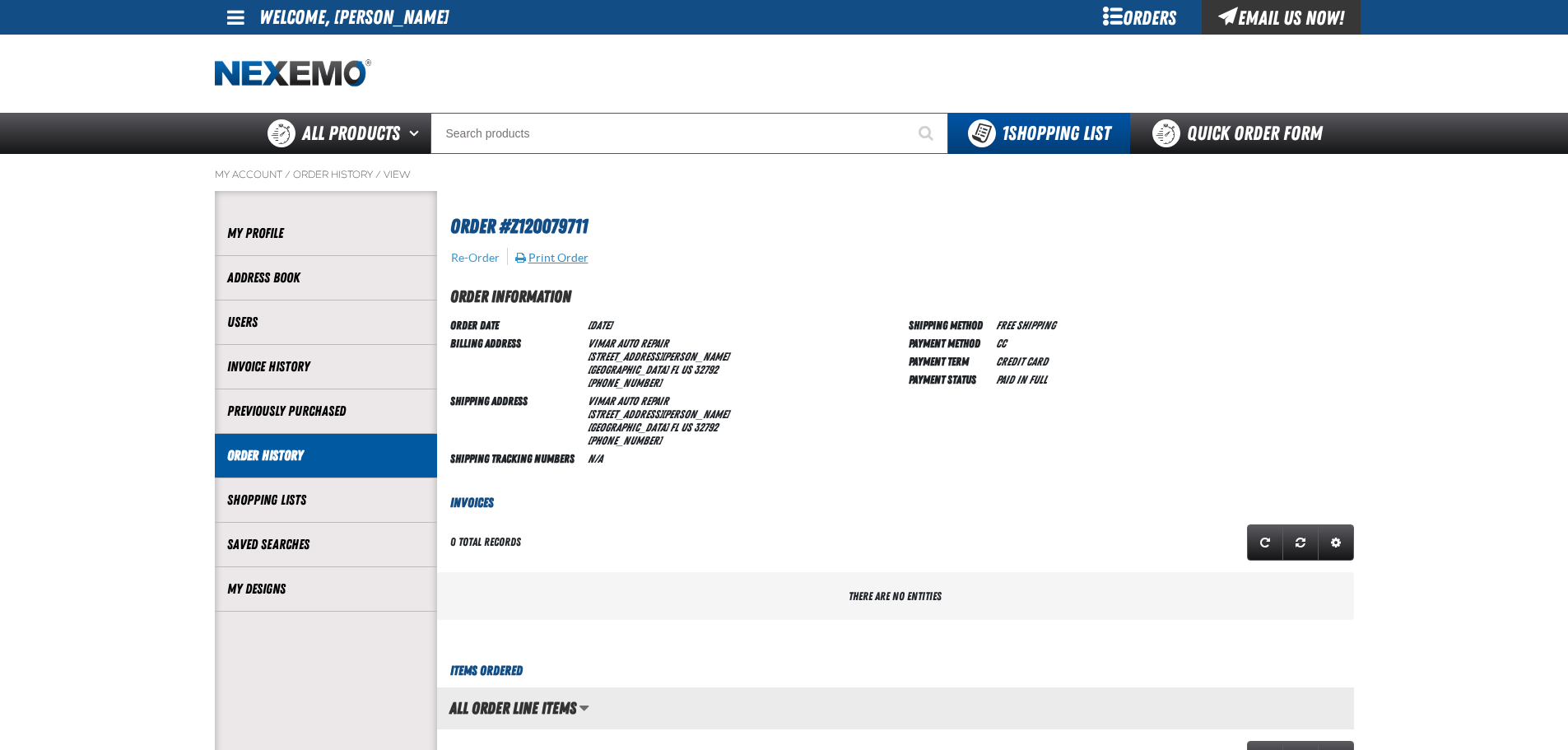
click at [565, 250] on button "Print Order" at bounding box center [552, 257] width 75 height 15
